Goal: Task Accomplishment & Management: Manage account settings

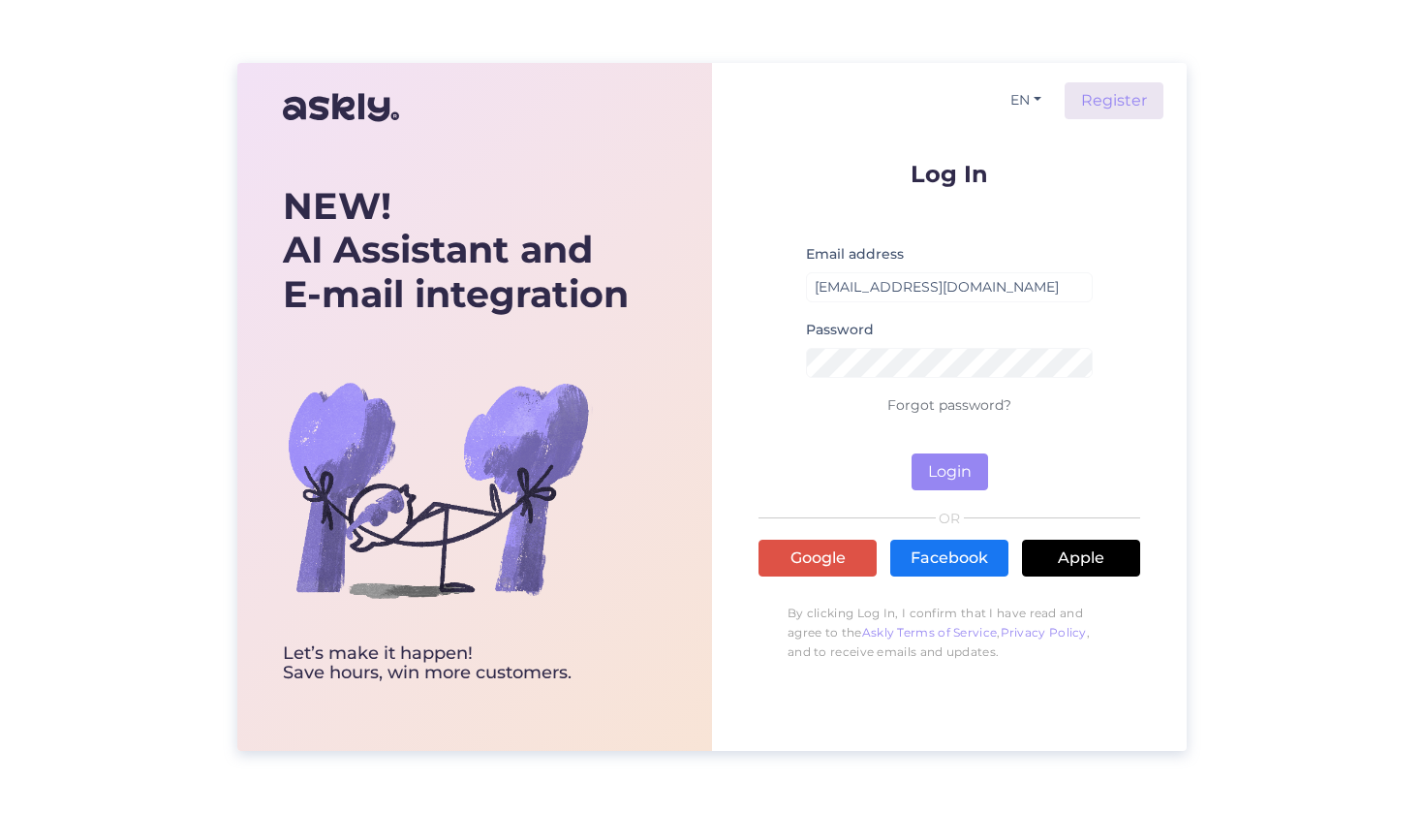
click at [949, 471] on button "Login" at bounding box center [949, 471] width 77 height 37
click at [675, 362] on div "NEW! AI Assistant and E-mail integration Let’s make it happen! Save hours, win …" at bounding box center [711, 407] width 949 height 688
click at [733, 366] on div "EN Register Log In Email address spice@cec.com Password Wrong password Forgot p…" at bounding box center [949, 407] width 475 height 688
click at [958, 290] on input "spice@cec.com" at bounding box center [949, 287] width 287 height 30
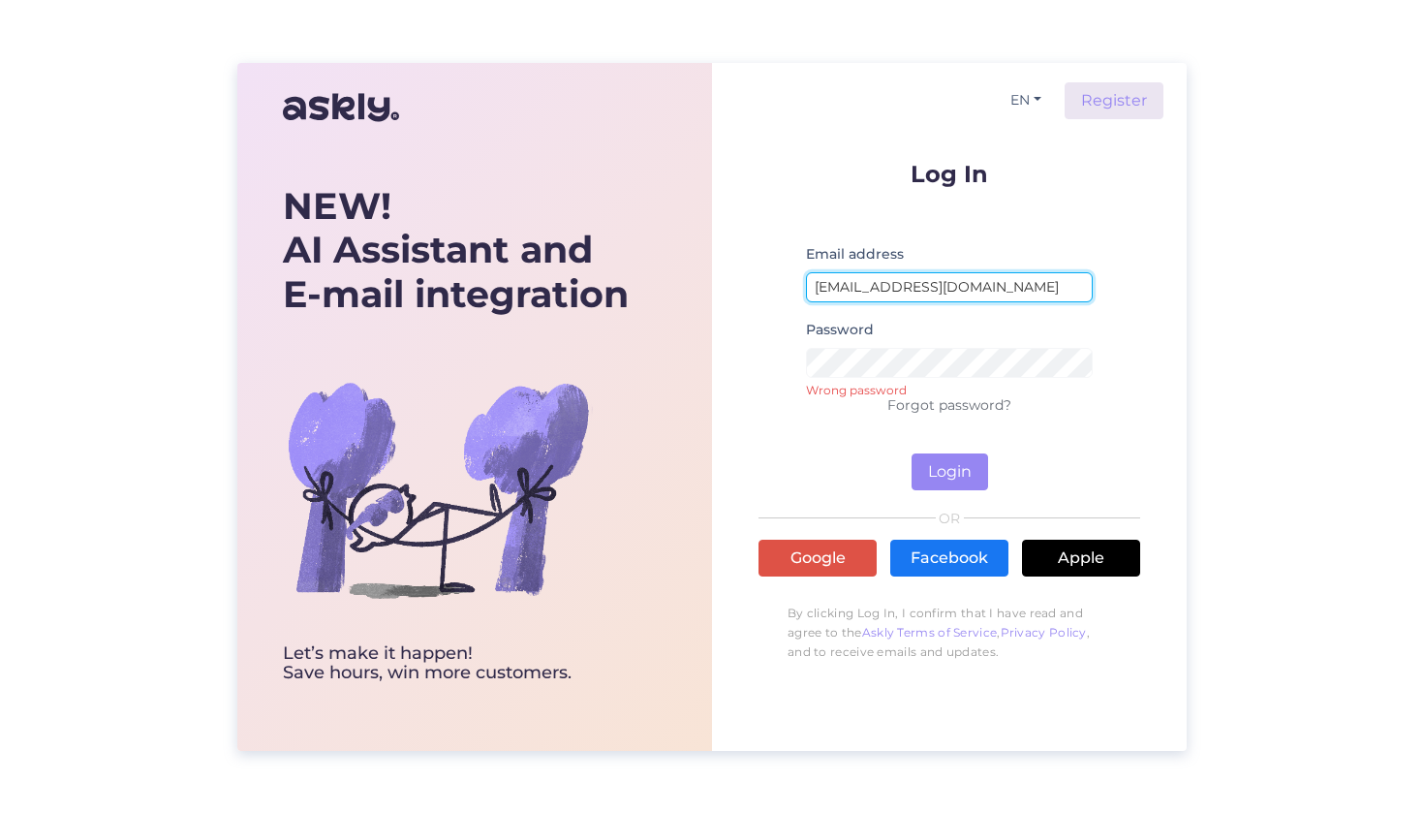
type input "spice@ideal.lv"
click at [966, 465] on button "Login" at bounding box center [949, 471] width 77 height 37
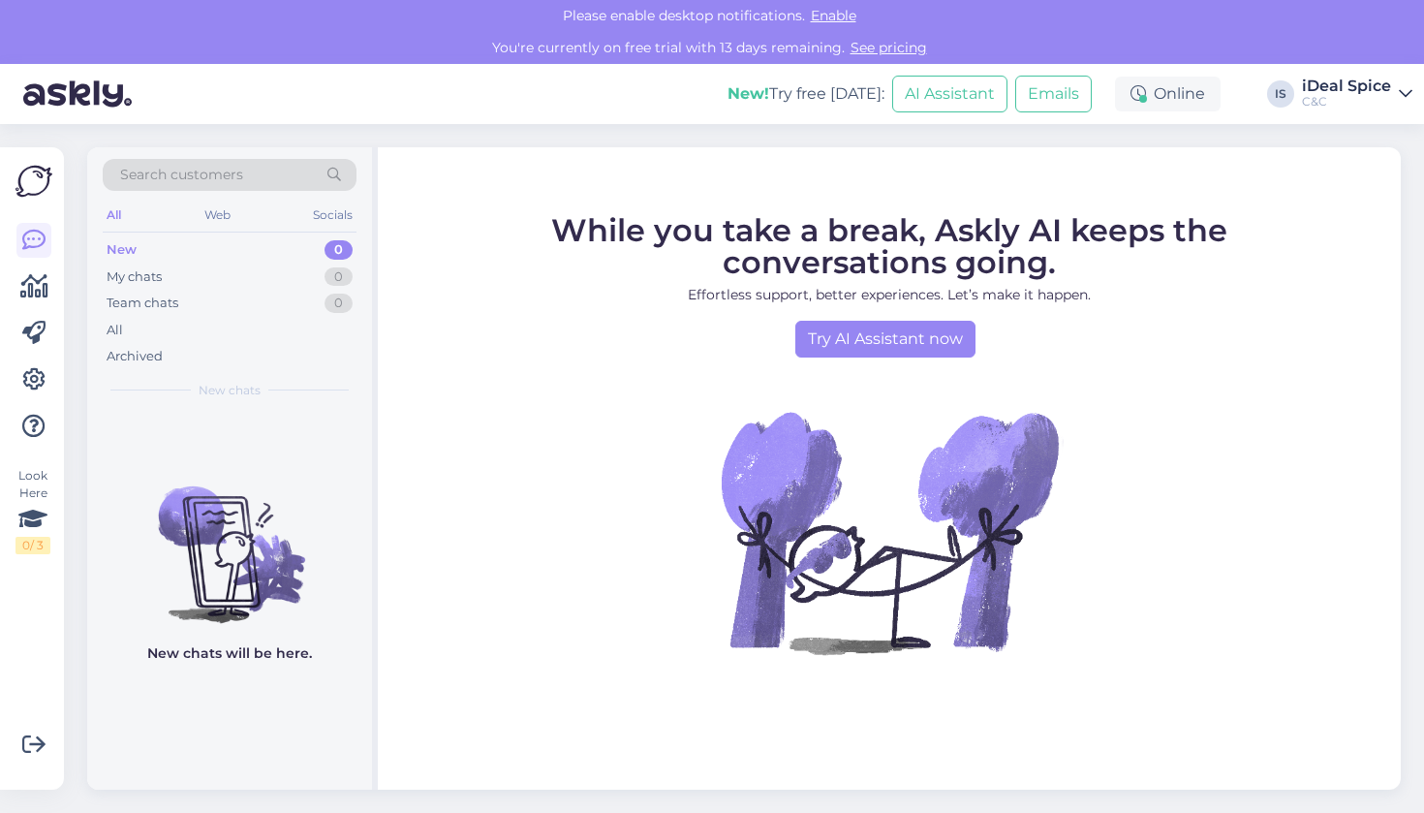
click at [1397, 97] on link "iDeal Spice C&C" at bounding box center [1357, 93] width 110 height 31
click at [1317, 395] on figure "While you take a break, Askly AI keeps the conversations going. Effortless supp…" at bounding box center [889, 460] width 988 height 491
click at [1395, 92] on link "iDeal Spice C&C" at bounding box center [1357, 93] width 110 height 31
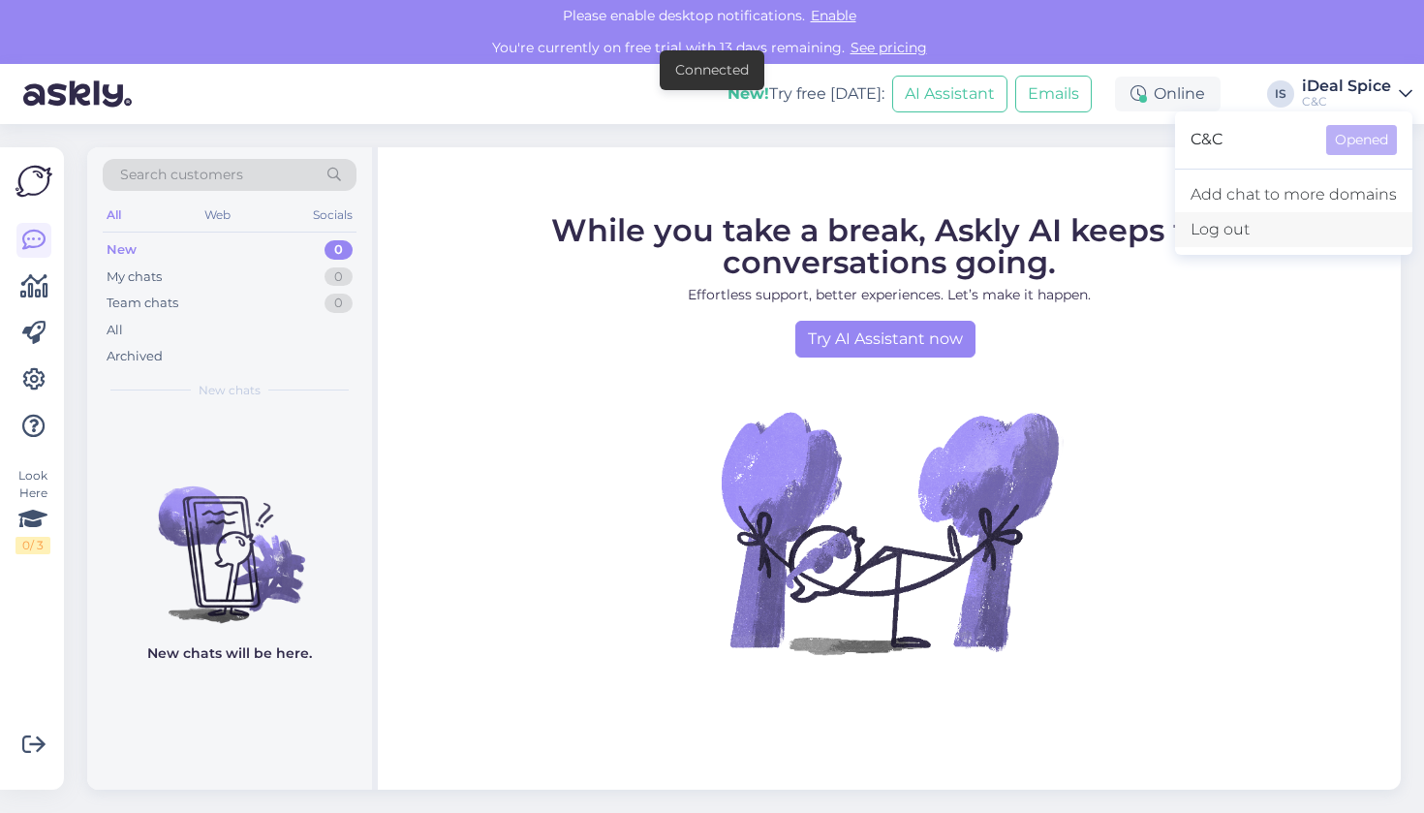
click at [1223, 228] on div "Log out" at bounding box center [1293, 229] width 237 height 35
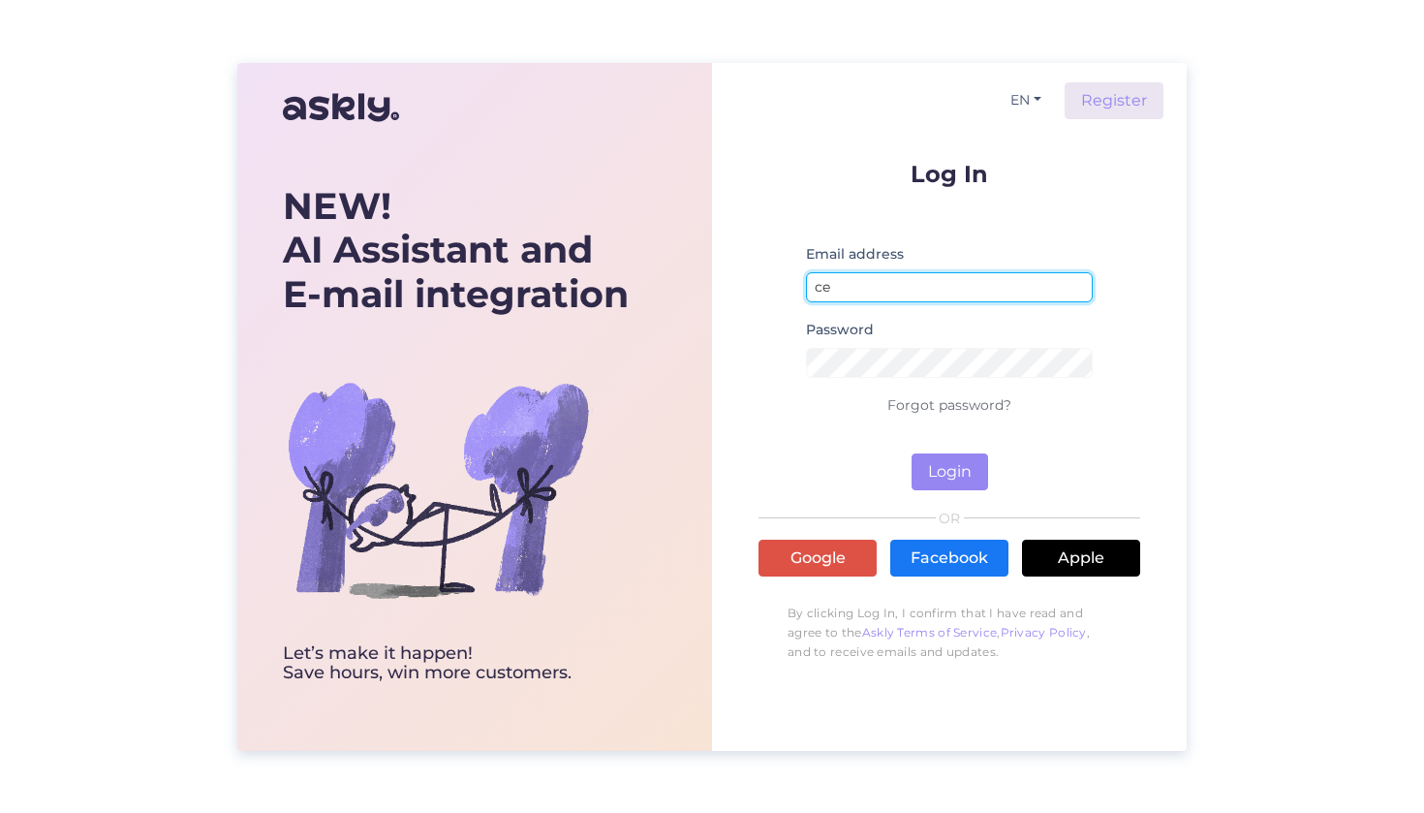
type input "c"
click at [949, 471] on button "Login" at bounding box center [949, 471] width 77 height 37
type input "spice@ideal.lv"
click at [949, 471] on button "Login" at bounding box center [949, 471] width 77 height 37
